Goal: Information Seeking & Learning: Learn about a topic

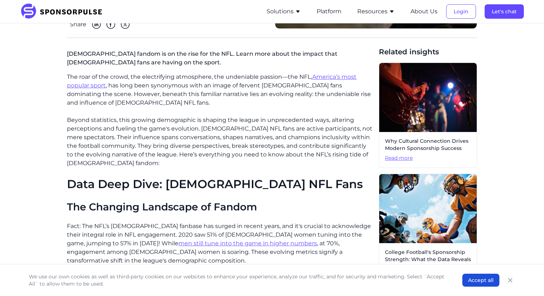
scroll to position [152, 0]
click at [122, 76] on p "The roar of the crowd, the electrifying atmosphere, the undeniable passion—the …" at bounding box center [220, 89] width 306 height 35
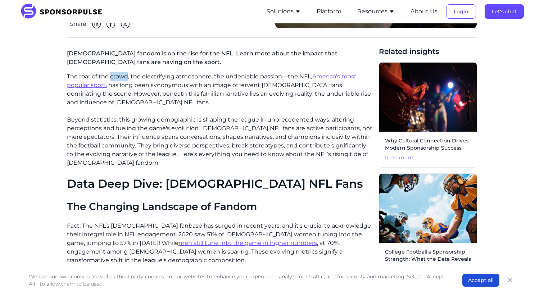
click at [122, 76] on p "The roar of the crowd, the electrifying atmosphere, the undeniable passion—the …" at bounding box center [220, 89] width 306 height 35
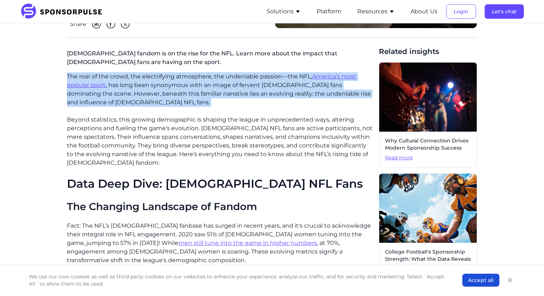
click at [122, 76] on p "The roar of the crowd, the electrifying atmosphere, the undeniable passion—the …" at bounding box center [220, 89] width 306 height 35
click at [131, 99] on p "The roar of the crowd, the electrifying atmosphere, the undeniable passion—the …" at bounding box center [220, 89] width 306 height 35
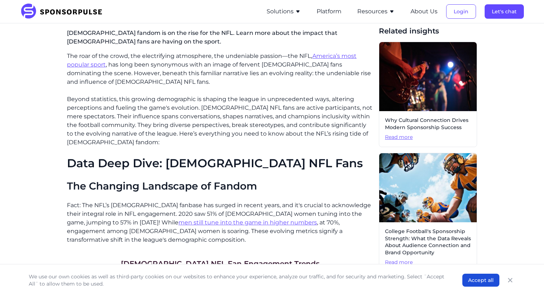
scroll to position [173, 0]
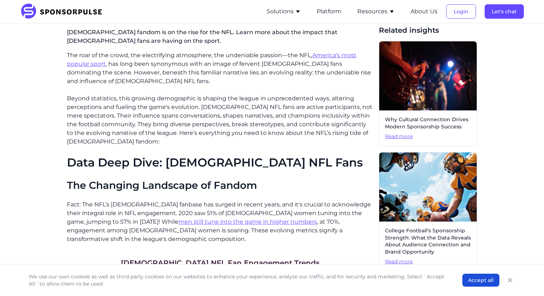
click at [124, 106] on p "Beyond statistics, this growing demographic is shaping the league in unpreceden…" at bounding box center [220, 120] width 306 height 52
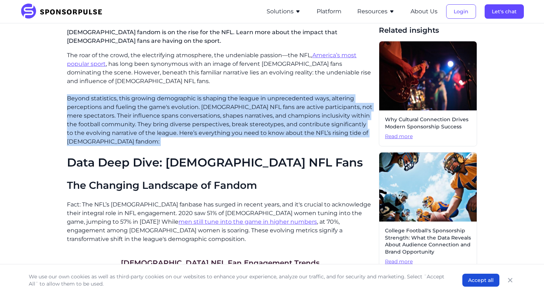
click at [124, 106] on p "Beyond statistics, this growing demographic is shaping the league in unpreceden…" at bounding box center [220, 120] width 306 height 52
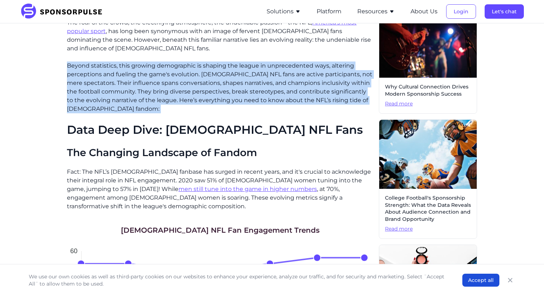
scroll to position [206, 0]
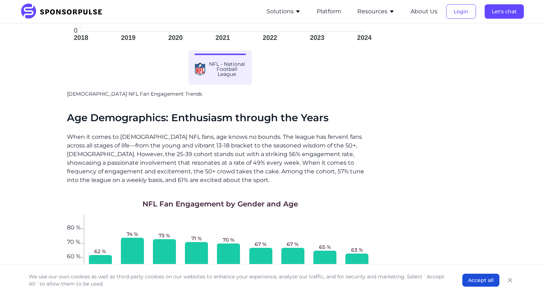
scroll to position [547, 0]
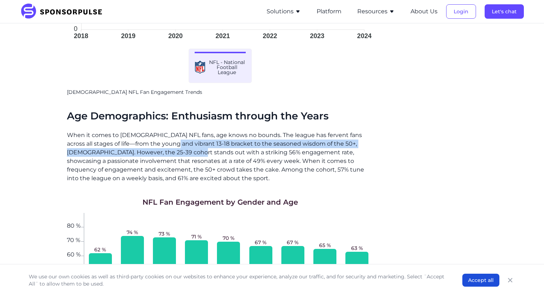
drag, startPoint x: 160, startPoint y: 145, endPoint x: 160, endPoint y: 153, distance: 8.3
click at [160, 153] on p "When it comes to [DEMOGRAPHIC_DATA] NFL fans, age knows no bounds. The league h…" at bounding box center [220, 157] width 306 height 52
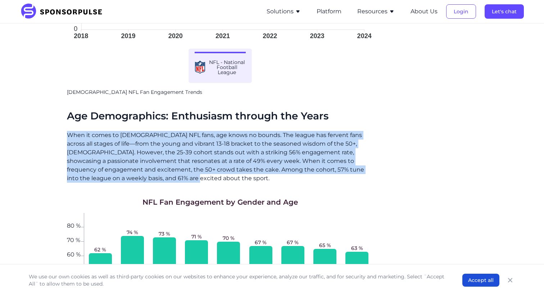
drag, startPoint x: 67, startPoint y: 133, endPoint x: 134, endPoint y: 176, distance: 79.4
click at [134, 176] on p "When it comes to [DEMOGRAPHIC_DATA] NFL fans, age knows no bounds. The league h…" at bounding box center [220, 157] width 306 height 52
copy p "When it comes to female NFL fans, age knows no bounds. The league has fervent f…"
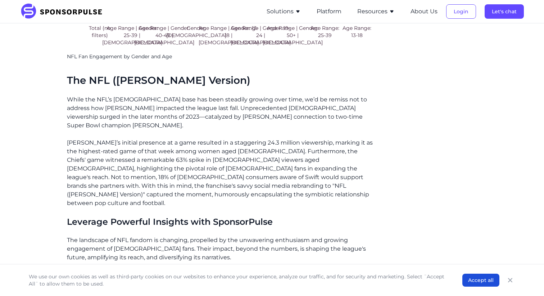
scroll to position [887, 0]
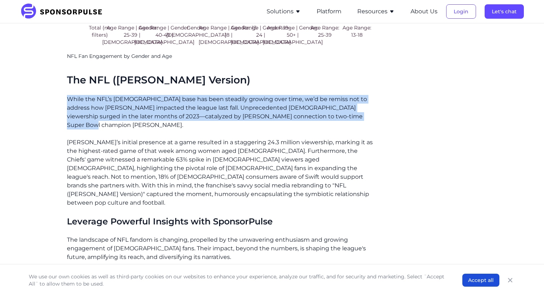
drag, startPoint x: 331, startPoint y: 123, endPoint x: 67, endPoint y: 108, distance: 264.4
click at [67, 108] on p "While the NFL’s [DEMOGRAPHIC_DATA] base has been steadily growing over time, we…" at bounding box center [220, 112] width 306 height 35
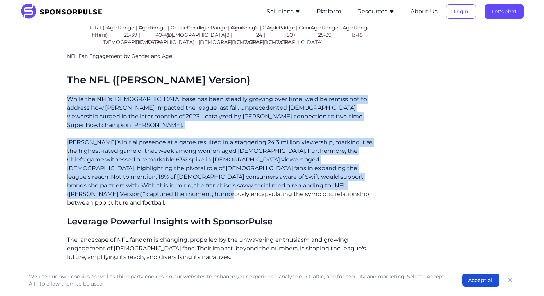
drag, startPoint x: 123, startPoint y: 194, endPoint x: 62, endPoint y: 108, distance: 105.0
copy div "While the NFL’s female base has been steadily growing over time, we’d be remiss…"
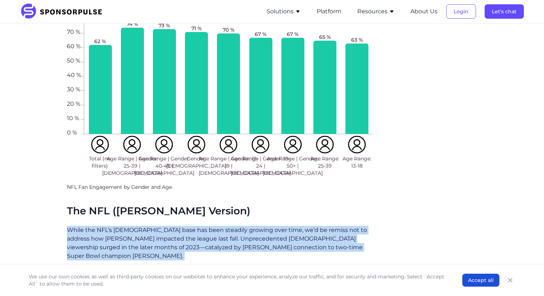
scroll to position [757, 0]
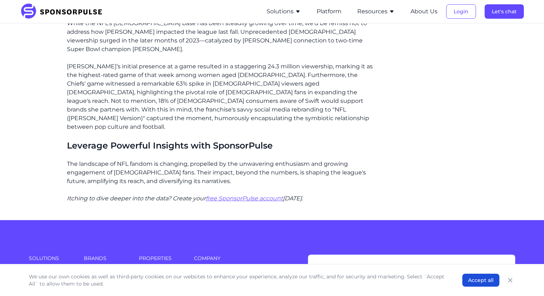
scroll to position [964, 0]
